Goal: Book appointment/travel/reservation

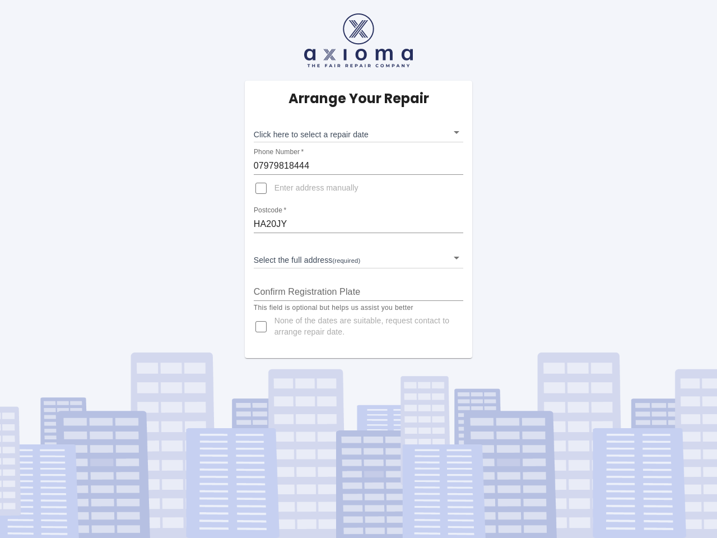
click at [359, 269] on div "Arrange Your Repair Click here to select a repair date ​ Phone Number   * 07979…" at bounding box center [359, 219] width 228 height 277
click at [359, 132] on body "Arrange Your Repair Click here to select a repair date ​ Phone Number   * 07979…" at bounding box center [358, 269] width 717 height 538
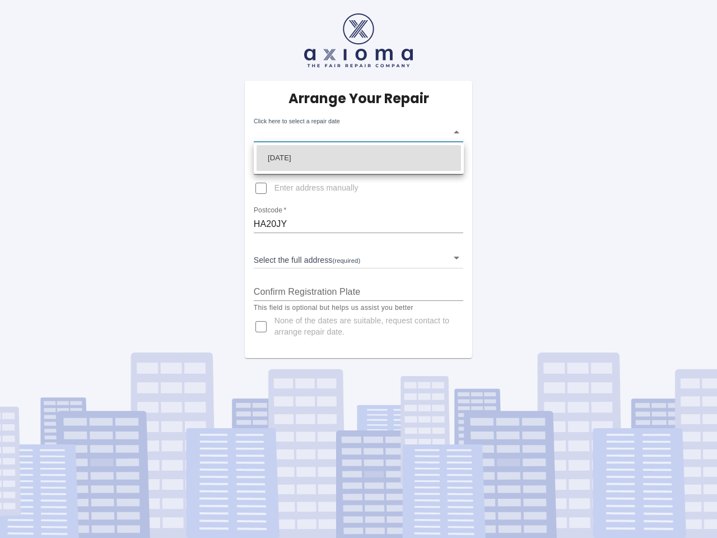
click at [359, 166] on div at bounding box center [358, 269] width 717 height 538
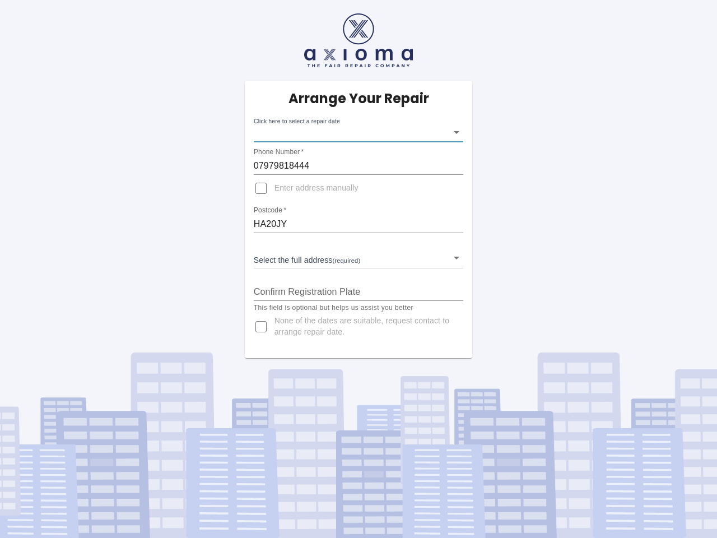
click at [261, 188] on div "[DATE]" at bounding box center [358, 269] width 717 height 538
click at [359, 224] on input "HA20JY" at bounding box center [359, 224] width 210 height 18
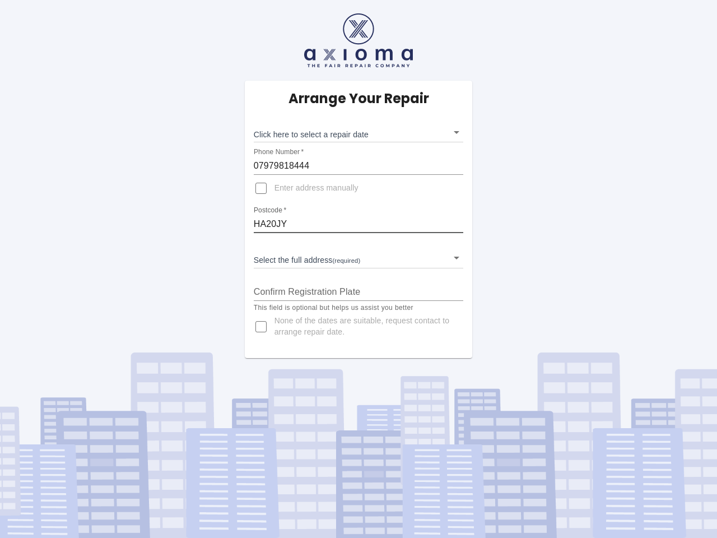
click at [359, 258] on body "Arrange Your Repair Click here to select a repair date ​ Phone Number   * 07979…" at bounding box center [358, 269] width 717 height 538
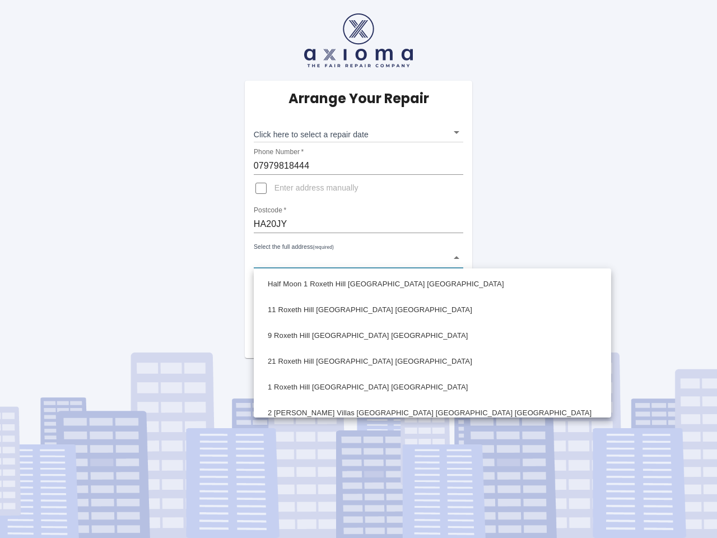
click at [359, 297] on li "11 Roxeth Hill [GEOGRAPHIC_DATA] [GEOGRAPHIC_DATA]" at bounding box center [433, 310] width 352 height 26
type input "11 Roxeth Hill [GEOGRAPHIC_DATA] [GEOGRAPHIC_DATA]"
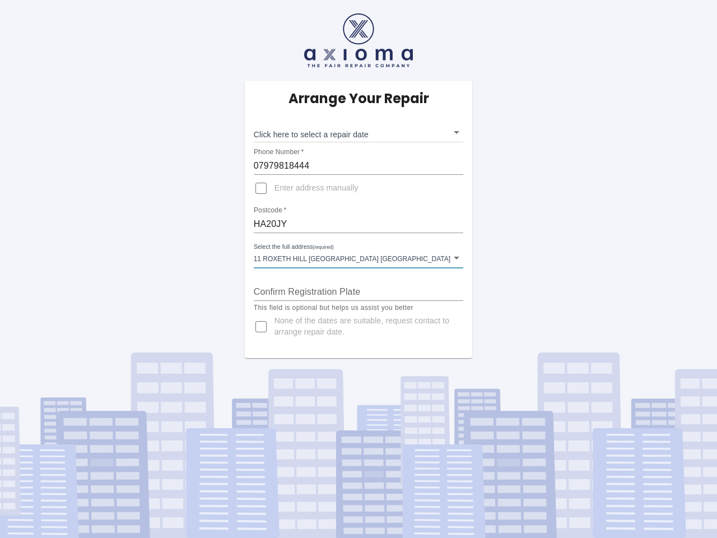
click at [261, 327] on div "Half Moon 1 [GEOGRAPHIC_DATA] [GEOGRAPHIC_DATA] [GEOGRAPHIC_DATA] 11 [GEOGRAPHI…" at bounding box center [358, 269] width 717 height 538
